Goal: Check status: Check status

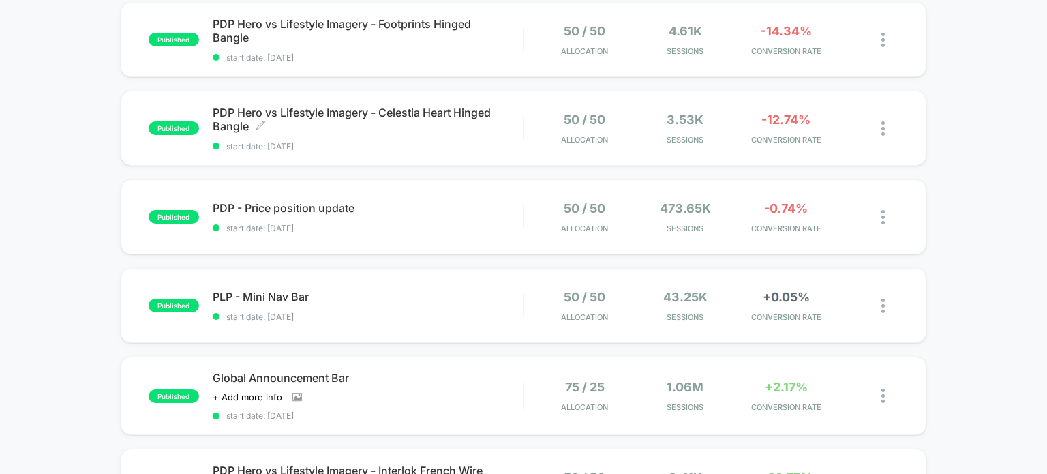
scroll to position [750, 0]
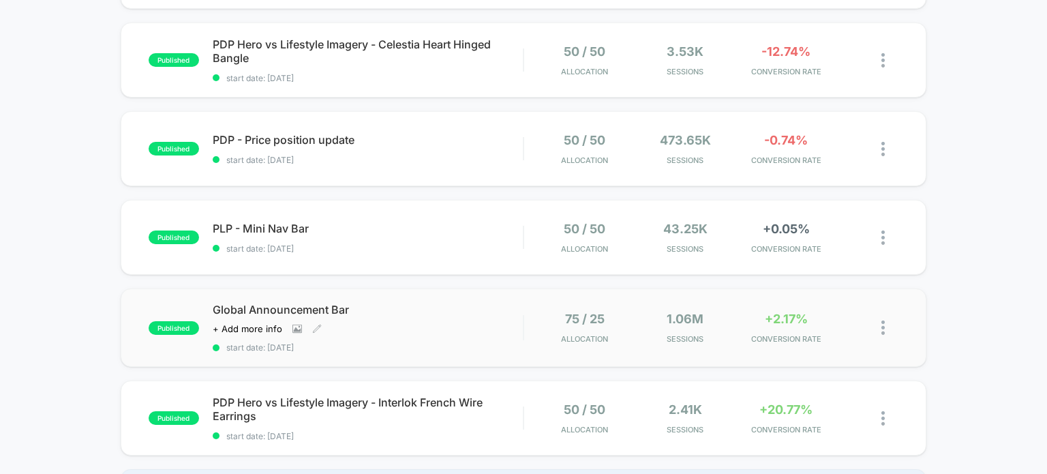
click at [251, 304] on span "Global Announcement Bar" at bounding box center [368, 310] width 311 height 14
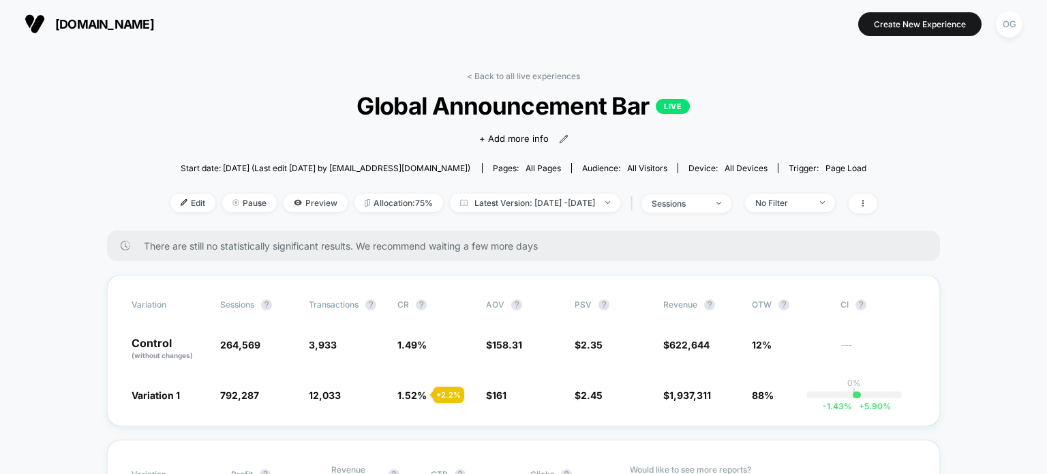
click at [181, 247] on span "There are still no statistically significant results. We recommend waiting a fe…" at bounding box center [528, 246] width 769 height 12
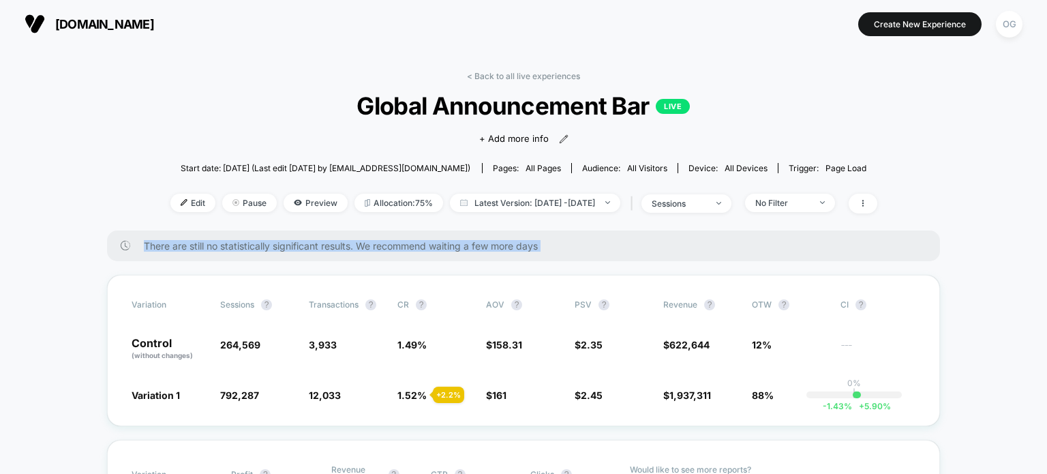
click at [181, 247] on span "There are still no statistically significant results. We recommend waiting a fe…" at bounding box center [528, 246] width 769 height 12
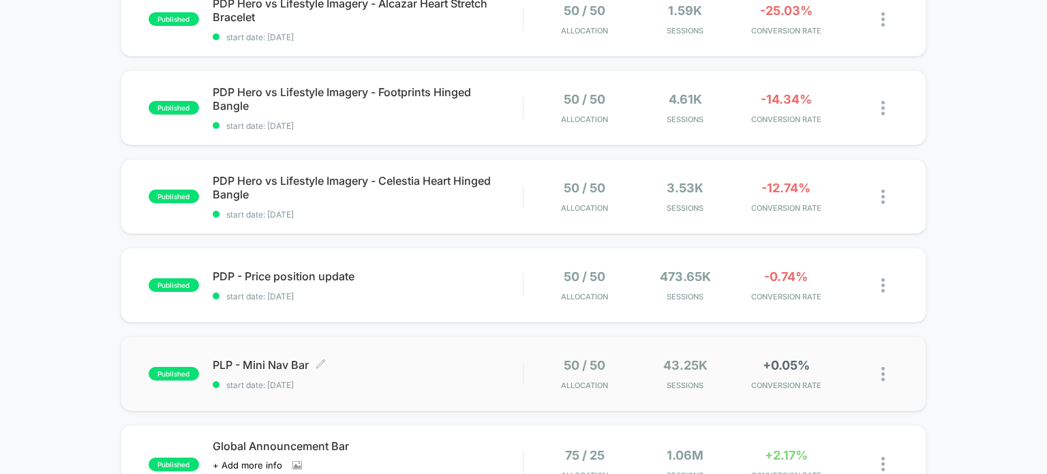
scroll to position [954, 0]
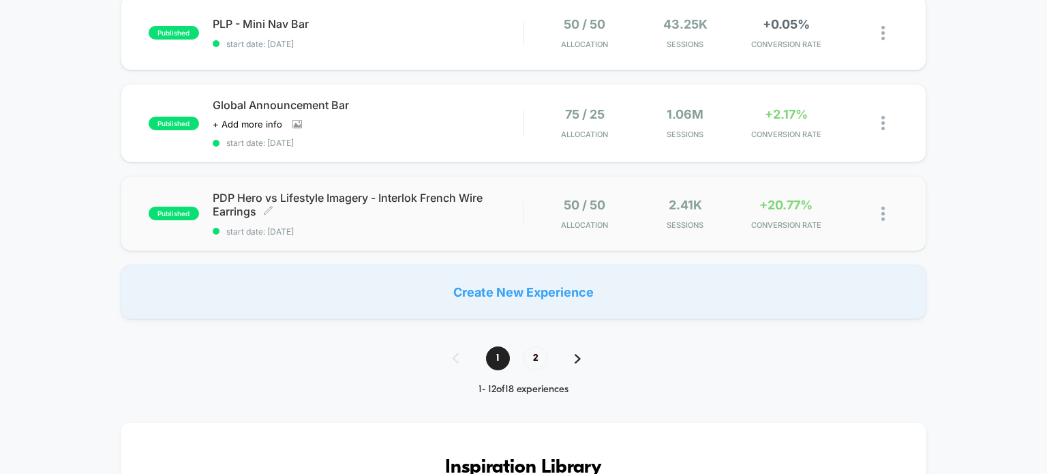
click at [250, 197] on span "PDP Hero vs Lifestyle Imagery - Interlok French Wire Earrings Click to edit exp…" at bounding box center [368, 204] width 311 height 27
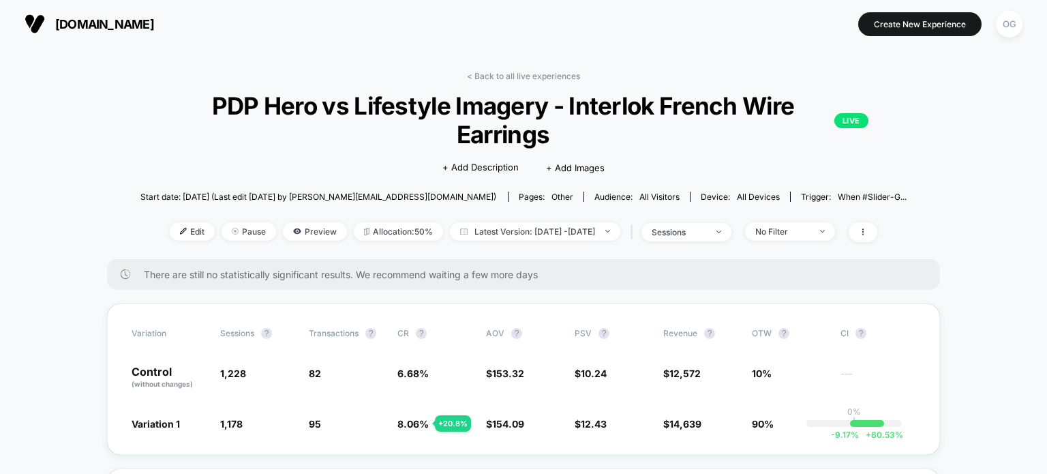
click at [272, 279] on span "There are still no statistically significant results. We recommend waiting a fe…" at bounding box center [528, 275] width 769 height 12
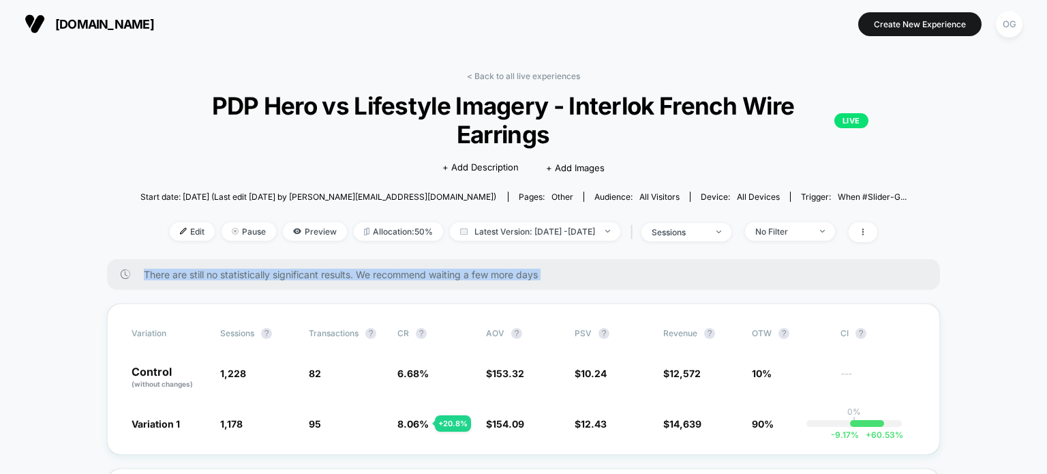
click at [272, 279] on span "There are still no statistically significant results. We recommend waiting a fe…" at bounding box center [528, 275] width 769 height 12
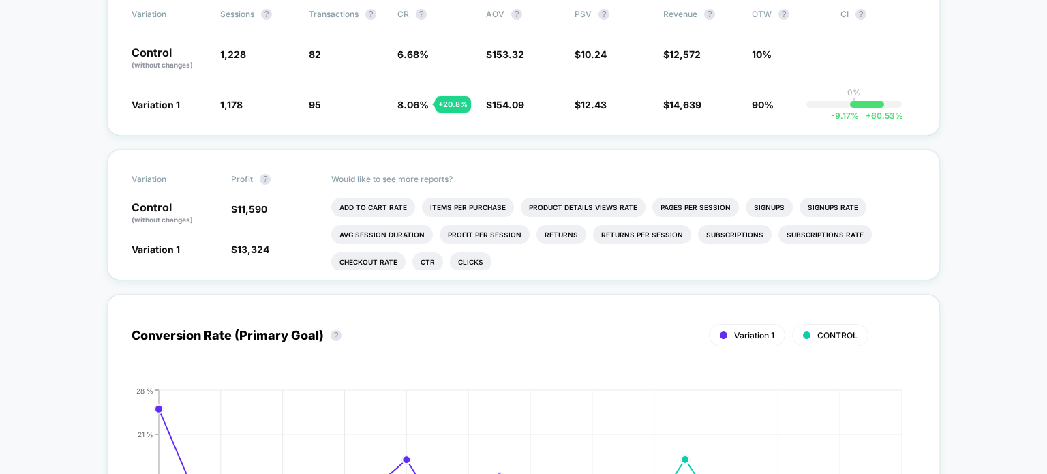
scroll to position [545, 0]
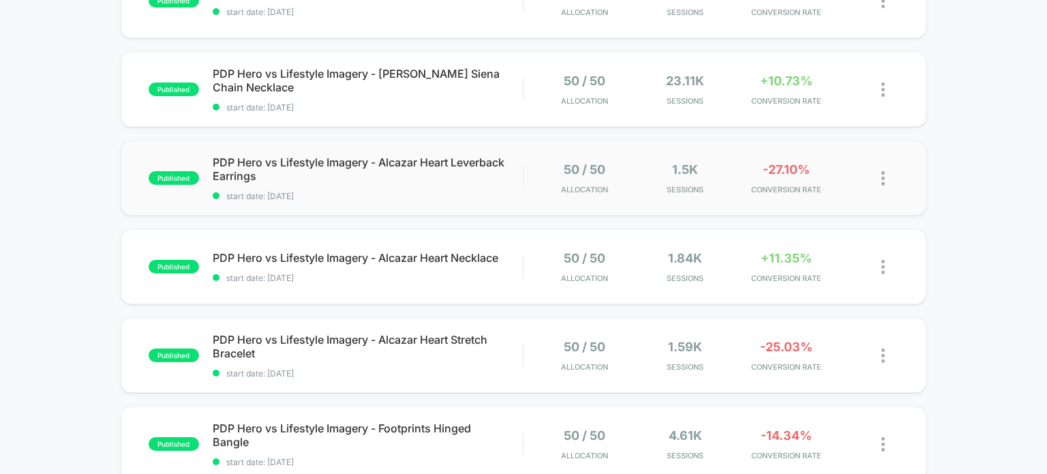
scroll to position [204, 0]
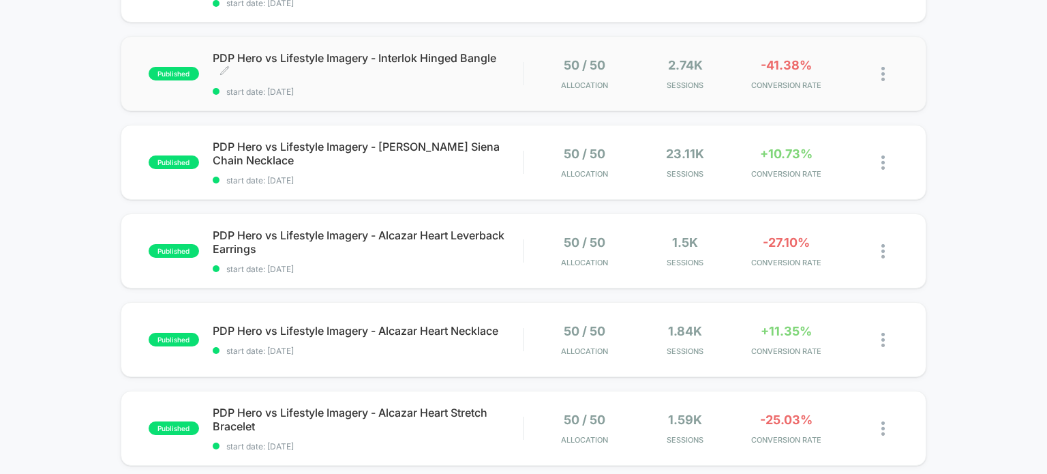
click at [405, 72] on span "PDP Hero vs Lifestyle Imagery - Interlok Hinged Bangle Click to edit experience…" at bounding box center [368, 64] width 311 height 27
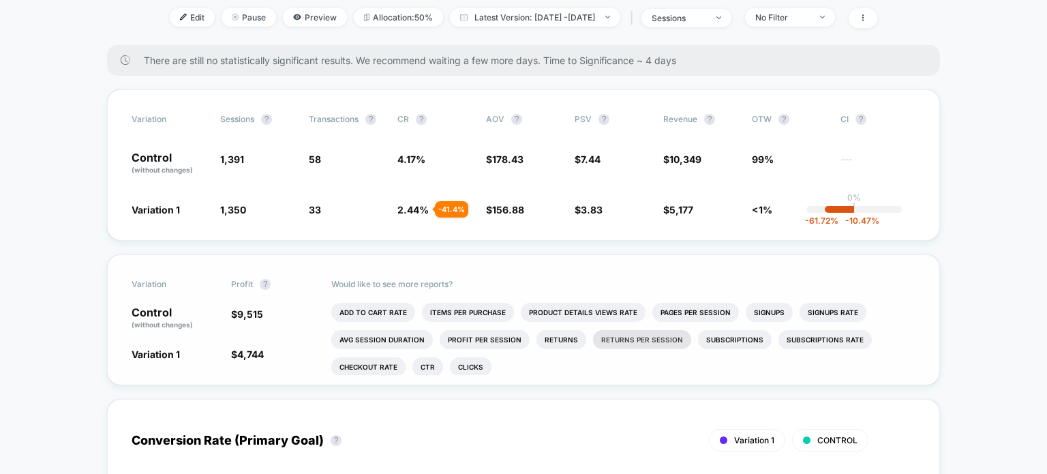
scroll to position [68, 0]
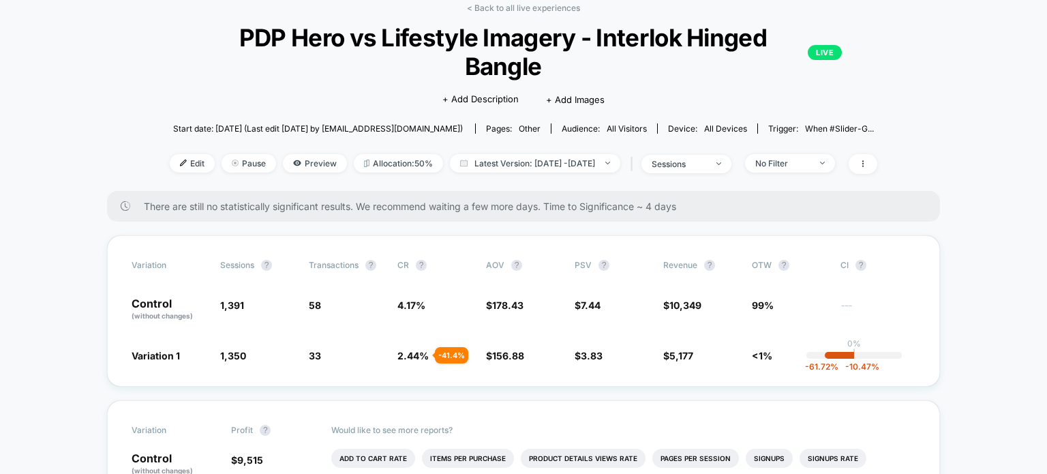
click at [330, 200] on span "There are still no statistically significant results. We recommend waiting a fe…" at bounding box center [528, 206] width 769 height 12
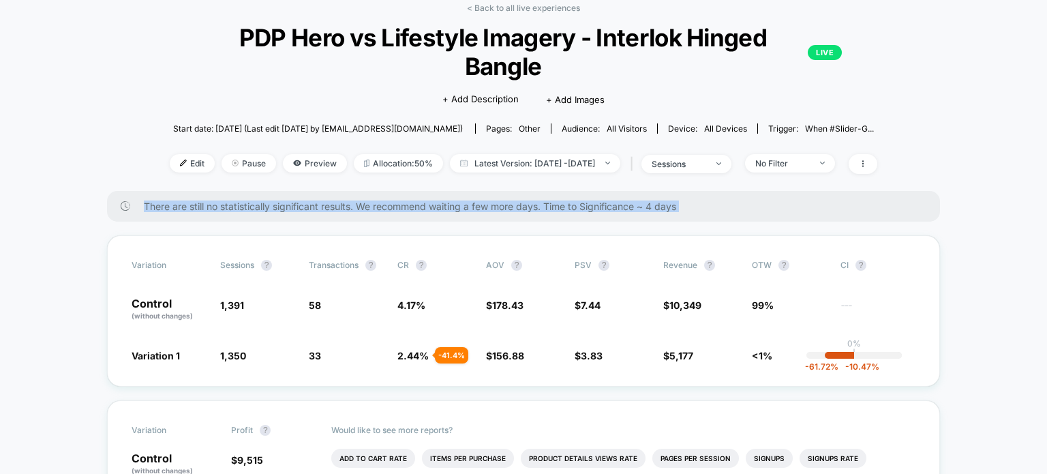
click at [330, 200] on span "There are still no statistically significant results. We recommend waiting a fe…" at bounding box center [528, 206] width 769 height 12
click at [689, 200] on span "There are still no statistically significant results. We recommend waiting a fe…" at bounding box center [528, 206] width 769 height 12
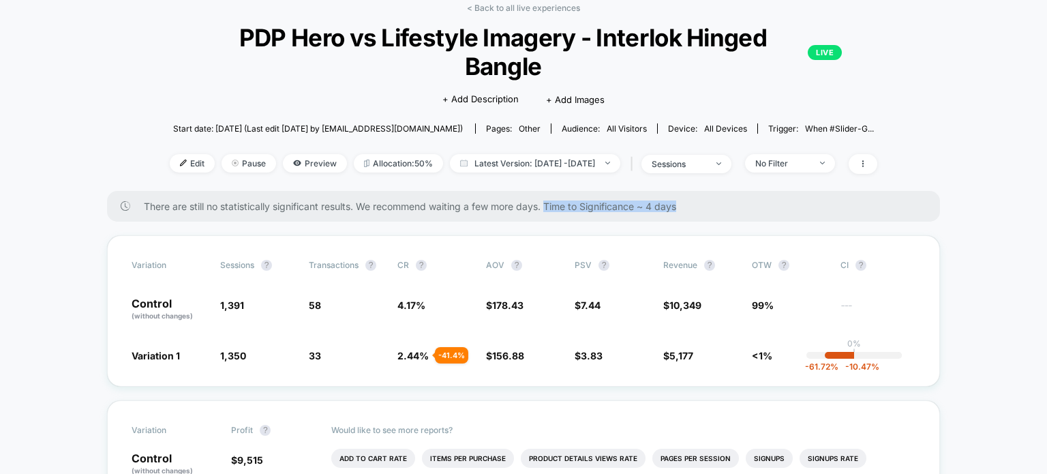
drag, startPoint x: 696, startPoint y: 177, endPoint x: 551, endPoint y: 180, distance: 145.2
click at [551, 200] on span "There are still no statistically significant results. We recommend waiting a fe…" at bounding box center [528, 206] width 769 height 12
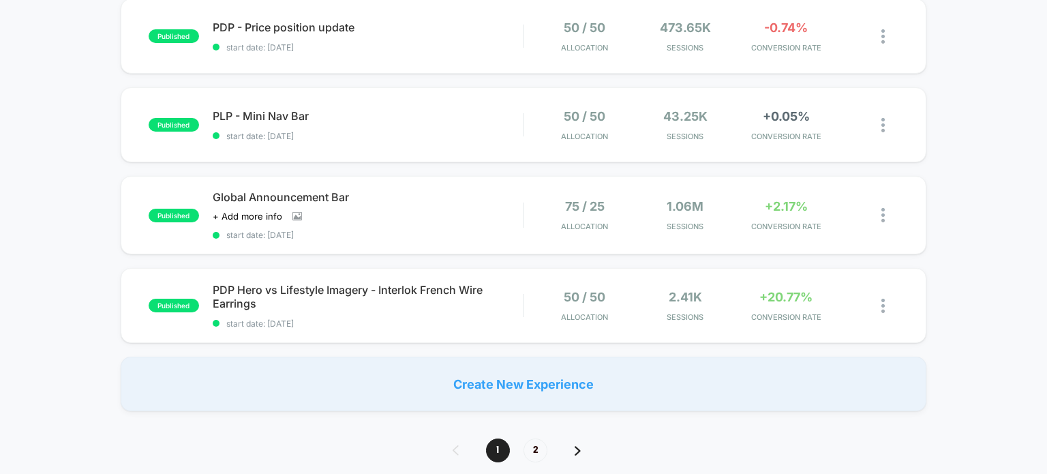
scroll to position [886, 0]
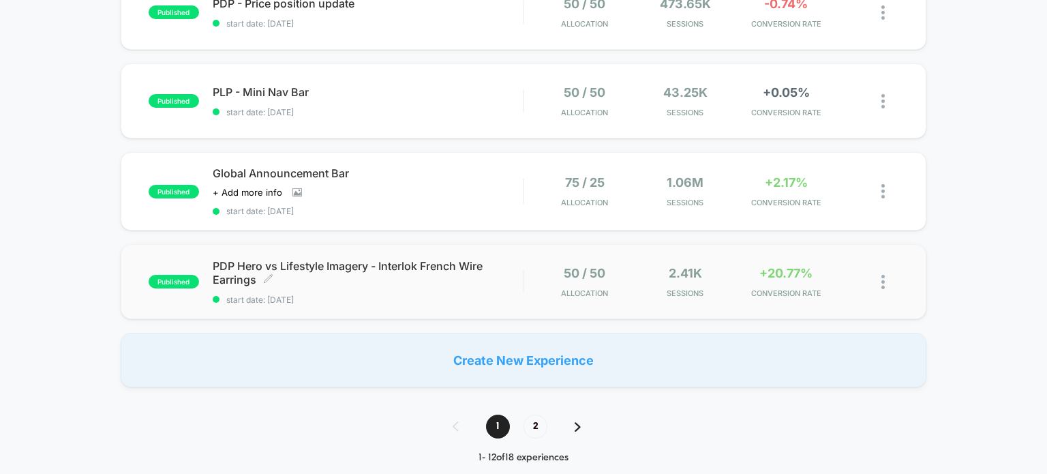
click at [413, 280] on span "PDP Hero vs Lifestyle Imagery - Interlok French Wire Earrings Click to edit exp…" at bounding box center [368, 272] width 311 height 27
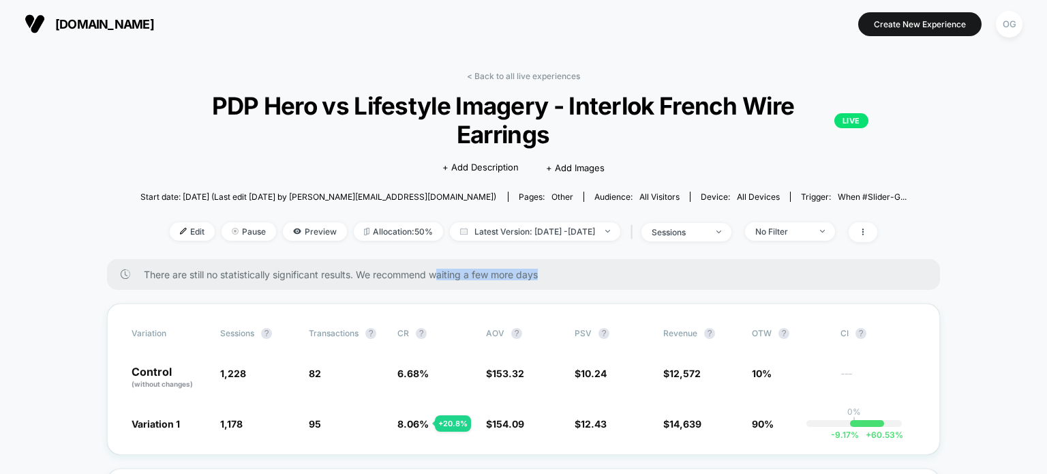
drag, startPoint x: 438, startPoint y: 275, endPoint x: 581, endPoint y: 277, distance: 143.8
click at [581, 277] on span "There are still no statistically significant results. We recommend waiting a fe…" at bounding box center [528, 275] width 769 height 12
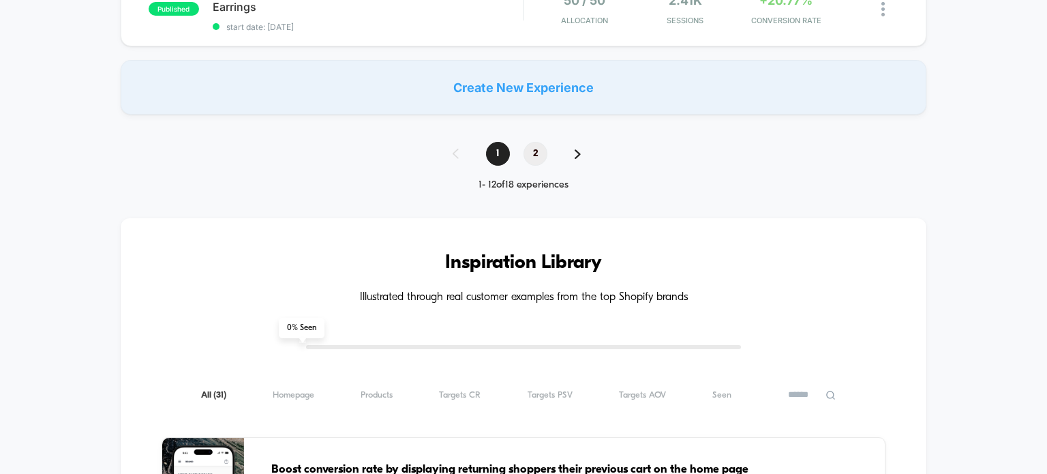
click at [537, 146] on span "2" at bounding box center [535, 154] width 24 height 24
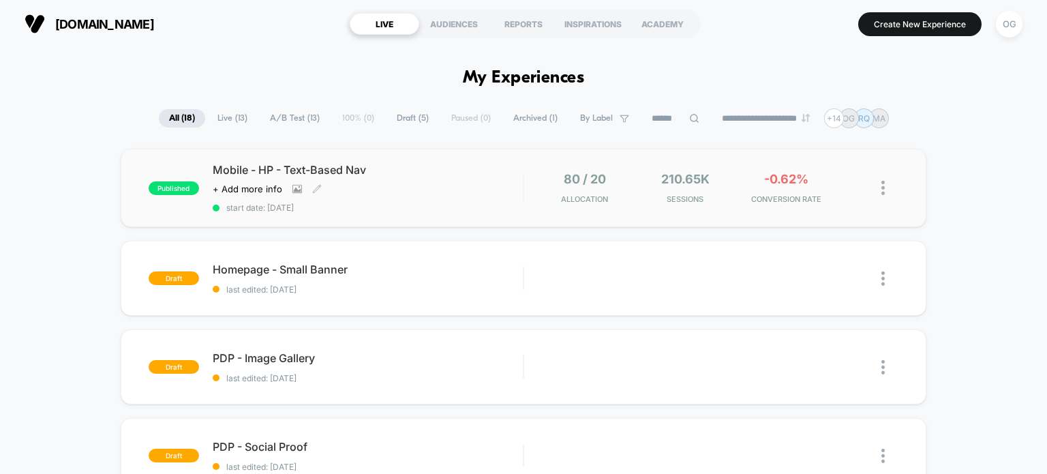
click at [383, 166] on span "Mobile - HP - Text-Based Nav" at bounding box center [368, 170] width 311 height 14
